Goal: Complete application form

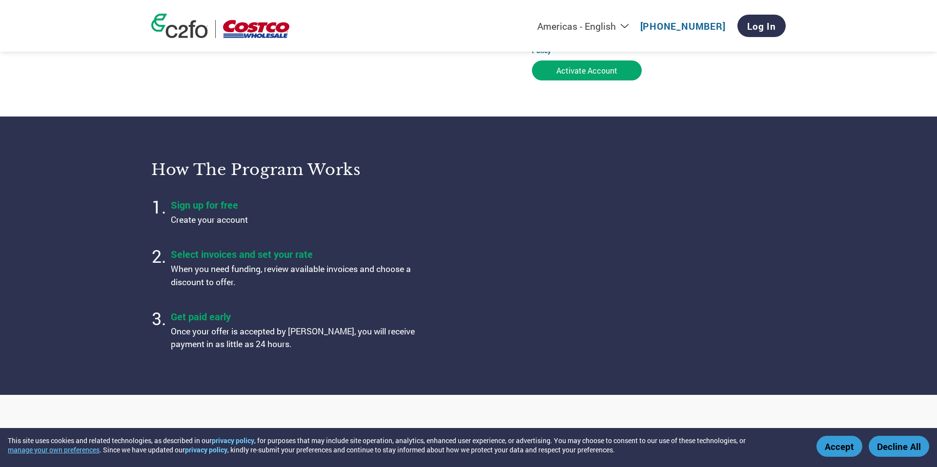
scroll to position [242, 0]
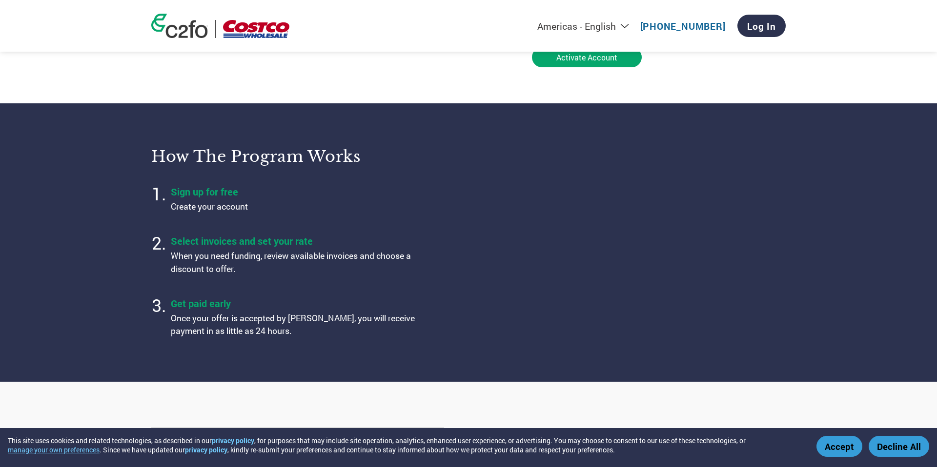
drag, startPoint x: 173, startPoint y: 270, endPoint x: 263, endPoint y: 279, distance: 89.7
click at [263, 279] on li "Select invoices and set your rate When you need funding, review available invoi…" at bounding box center [293, 255] width 244 height 49
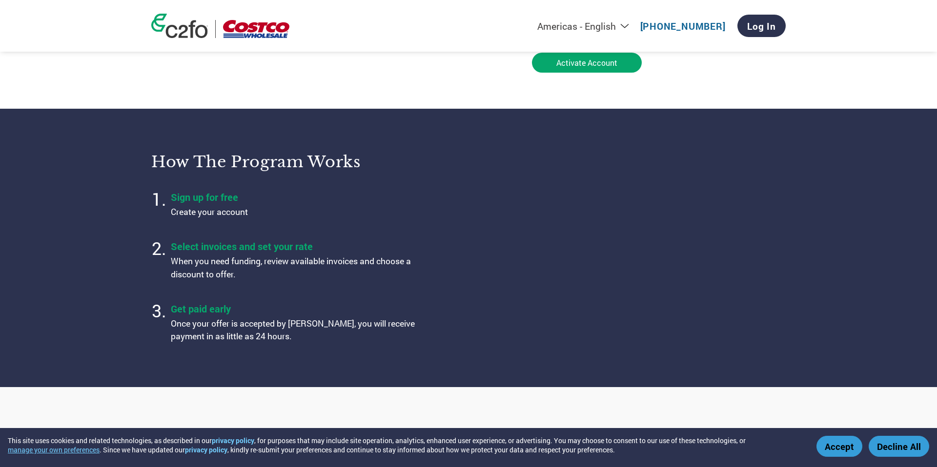
scroll to position [236, 0]
drag, startPoint x: 182, startPoint y: 247, endPoint x: 326, endPoint y: 247, distance: 144.9
click at [326, 247] on h4 "Select invoices and set your rate" at bounding box center [293, 247] width 244 height 13
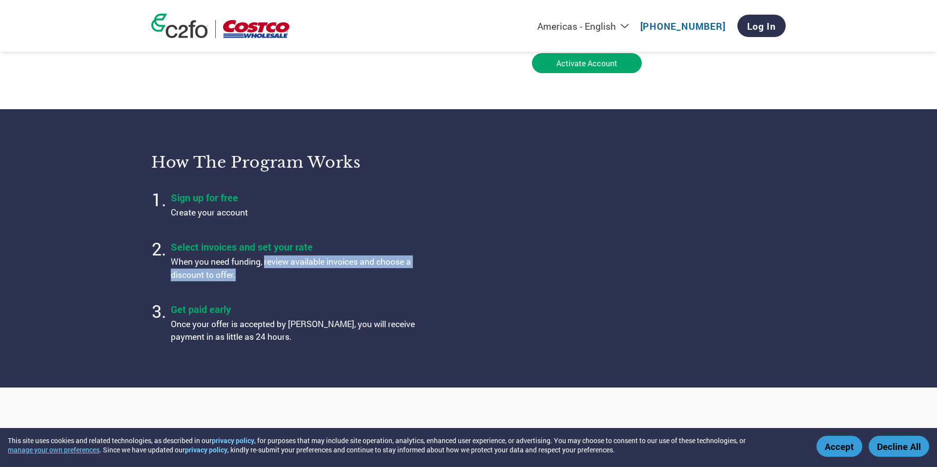
drag, startPoint x: 266, startPoint y: 264, endPoint x: 268, endPoint y: 275, distance: 11.4
click at [268, 275] on p "When you need funding, review available invoices and choose a discount to offer." at bounding box center [293, 269] width 244 height 26
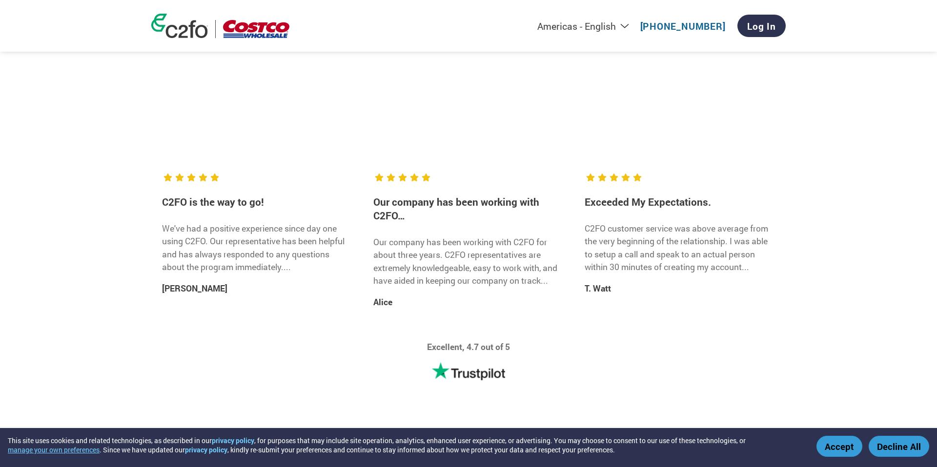
scroll to position [1391, 0]
drag, startPoint x: 177, startPoint y: 290, endPoint x: 219, endPoint y: 292, distance: 42.0
click at [220, 293] on p "[PERSON_NAME]" at bounding box center [257, 288] width 190 height 13
click at [257, 307] on div "C2FO is the way to go! We've had a positive experience since day one using C2FO…" at bounding box center [257, 245] width 190 height 174
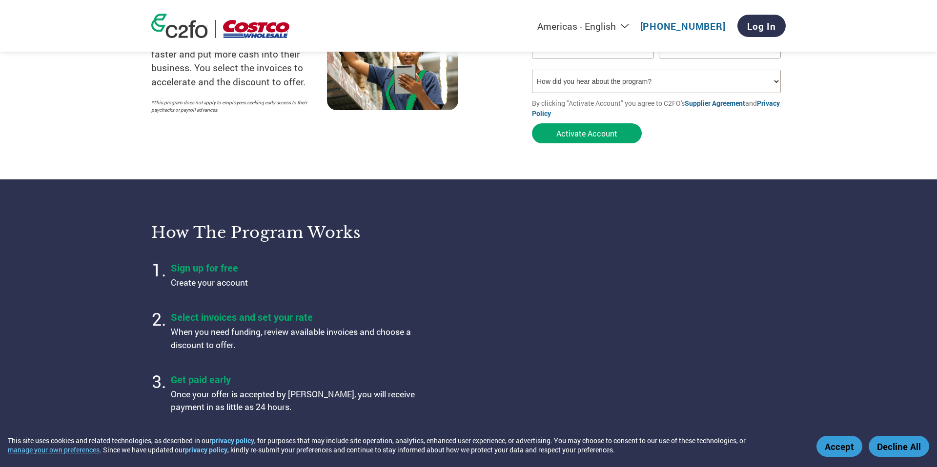
scroll to position [0, 0]
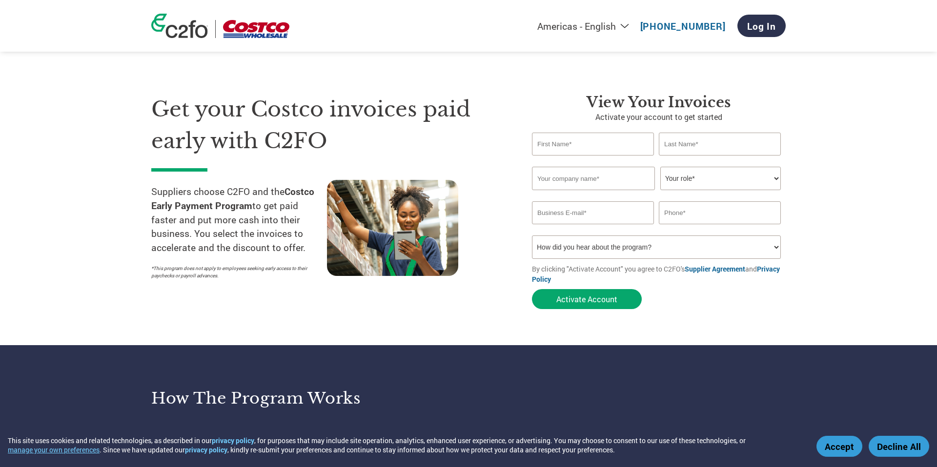
click at [601, 150] on input "text" at bounding box center [593, 144] width 122 height 23
type input "[PERSON_NAME]"
click at [685, 154] on input "text" at bounding box center [720, 144] width 122 height 23
click at [615, 177] on input "text" at bounding box center [593, 178] width 123 height 23
click at [725, 138] on input "text" at bounding box center [720, 144] width 122 height 23
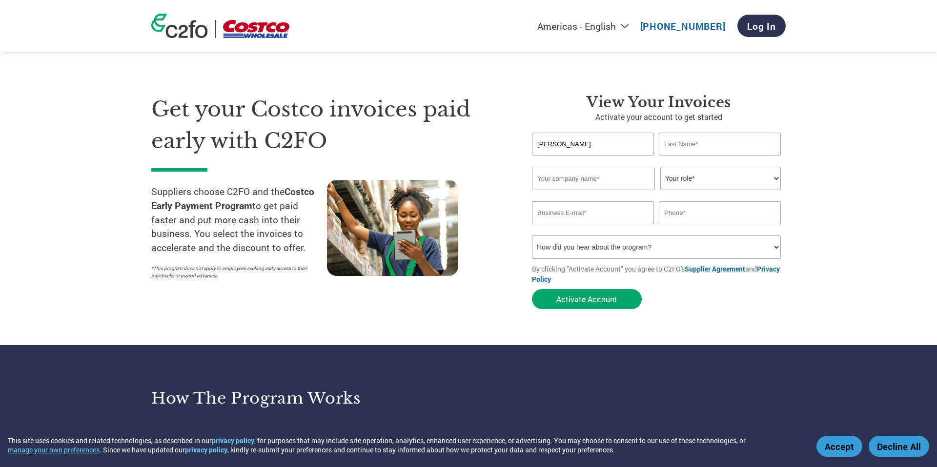
type input "Aste"
click at [608, 169] on input "text" at bounding box center [593, 178] width 123 height 23
type input "Vor Foods"
click at [556, 175] on input "Vor Foods" at bounding box center [593, 178] width 123 height 23
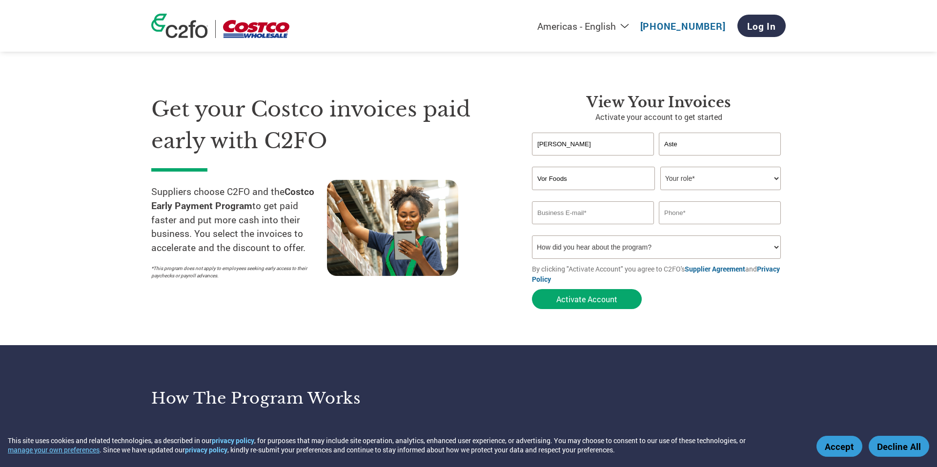
click at [559, 180] on input "Vor Foods" at bounding box center [593, 178] width 123 height 23
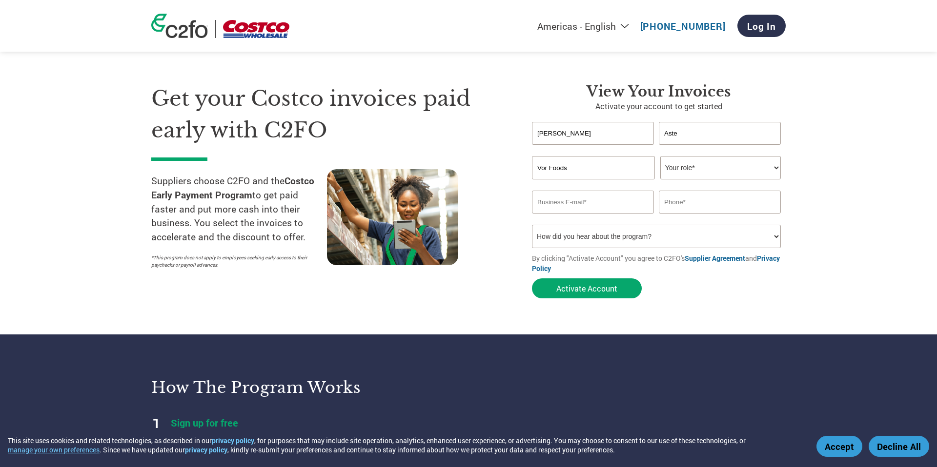
scroll to position [19, 0]
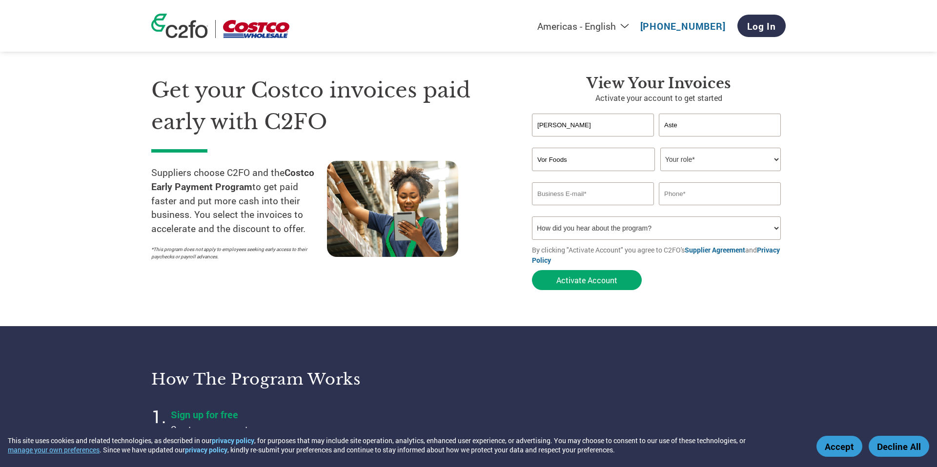
click at [707, 252] on link "Supplier Agreement" at bounding box center [715, 249] width 61 height 9
